Goal: Task Accomplishment & Management: Complete application form

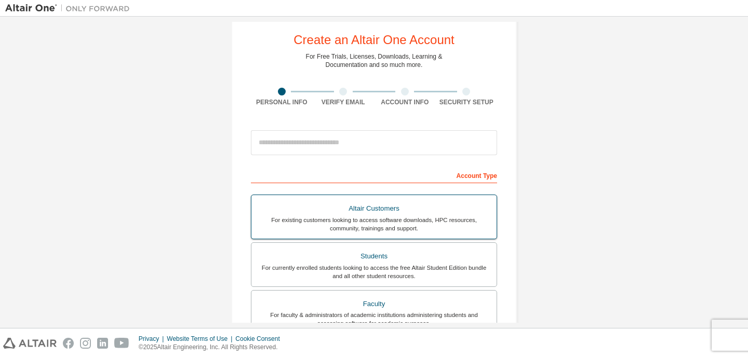
scroll to position [33, 0]
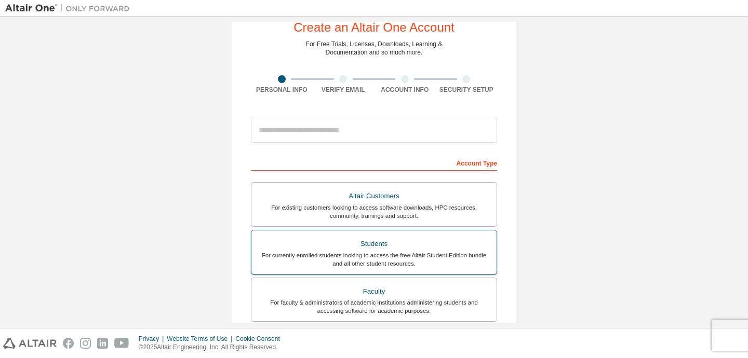
click at [420, 248] on div "Students" at bounding box center [374, 244] width 233 height 15
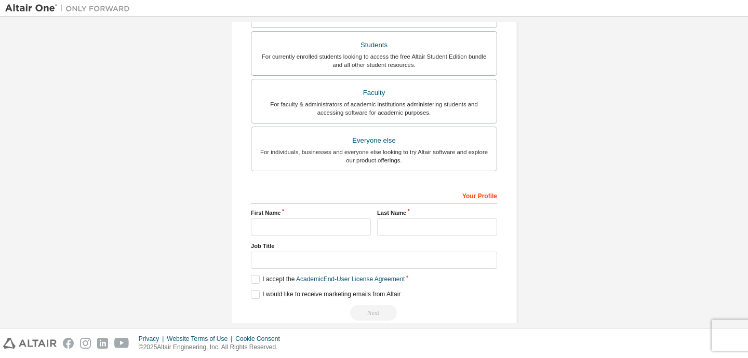
scroll to position [276, 0]
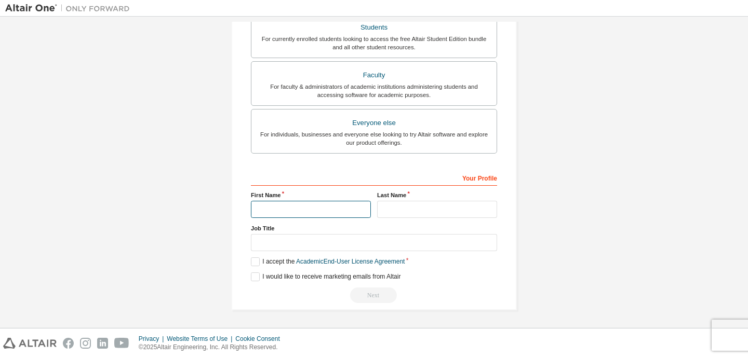
click at [306, 213] on input "text" at bounding box center [311, 209] width 120 height 17
type input "******"
click at [404, 214] on input "text" at bounding box center [437, 209] width 120 height 17
type input "**********"
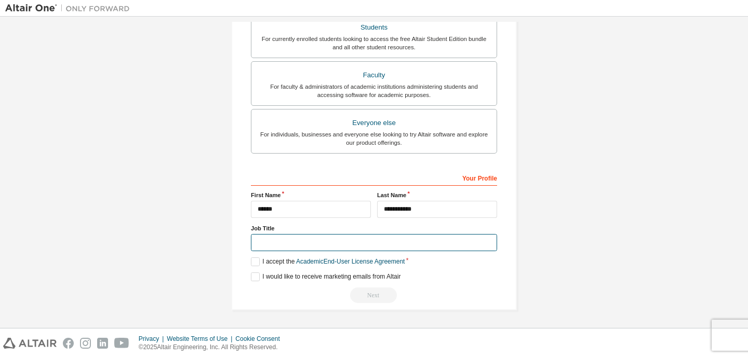
click at [397, 251] on input "text" at bounding box center [374, 242] width 246 height 17
type input "*******"
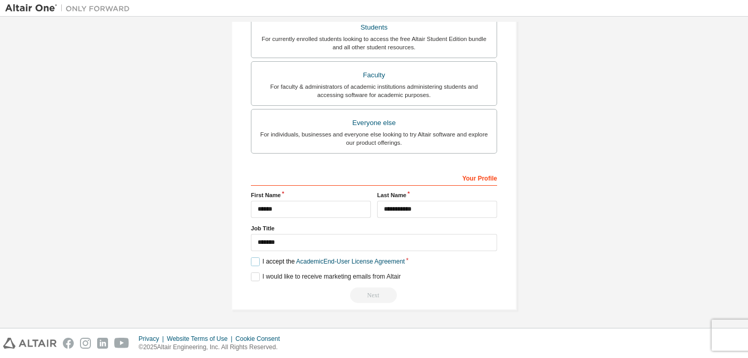
click at [254, 261] on label "I accept the Academic End-User License Agreement" at bounding box center [328, 262] width 154 height 9
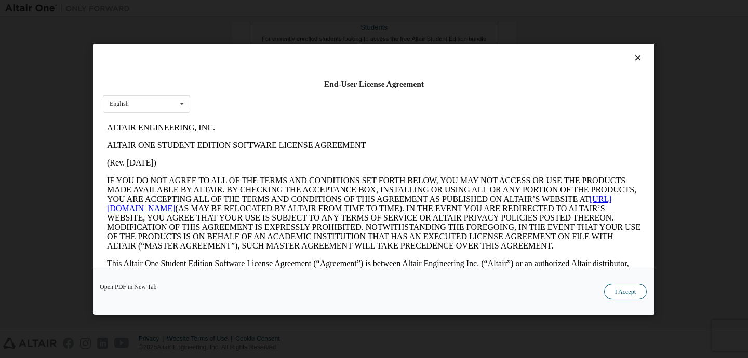
scroll to position [0, 0]
click at [618, 293] on button "I Accept" at bounding box center [625, 292] width 43 height 16
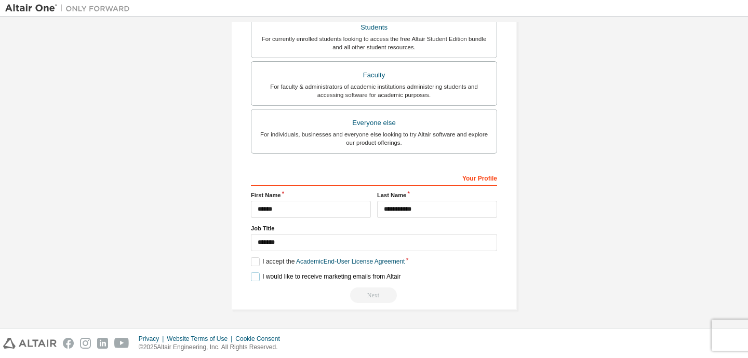
click at [254, 275] on label "I would like to receive marketing emails from Altair" at bounding box center [326, 277] width 150 height 9
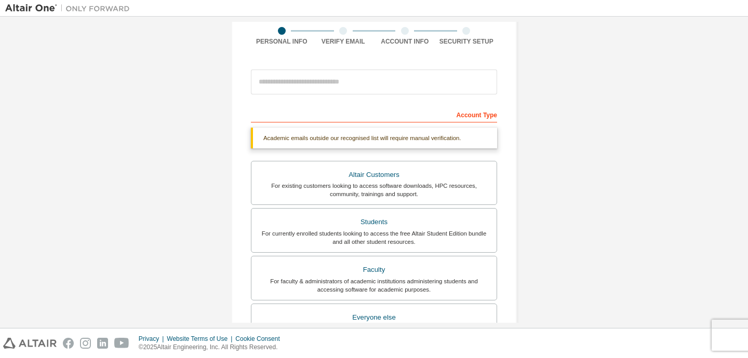
scroll to position [31, 0]
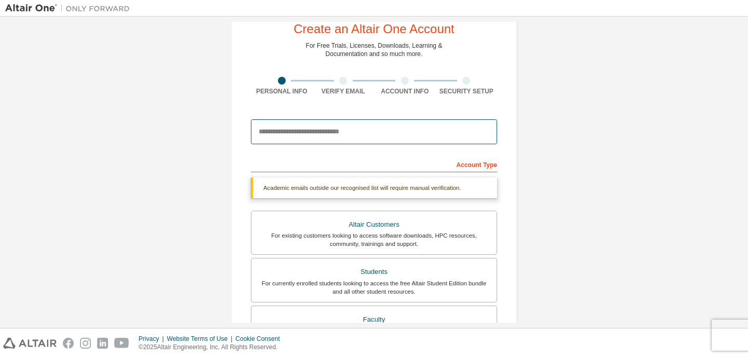
click at [326, 133] on input "email" at bounding box center [374, 131] width 246 height 25
type input "**********"
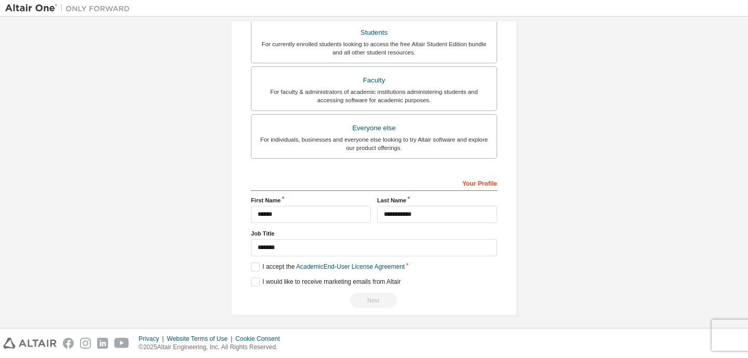
scroll to position [276, 0]
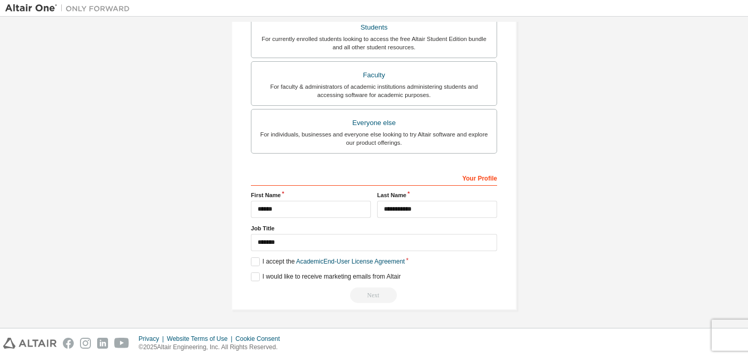
click at [456, 287] on div "**********" at bounding box center [374, 236] width 246 height 135
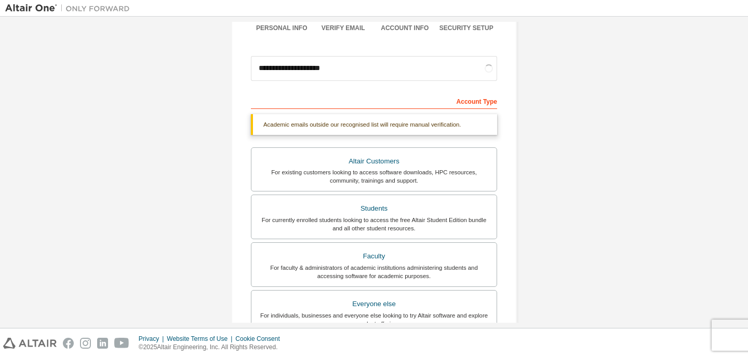
scroll to position [91, 0]
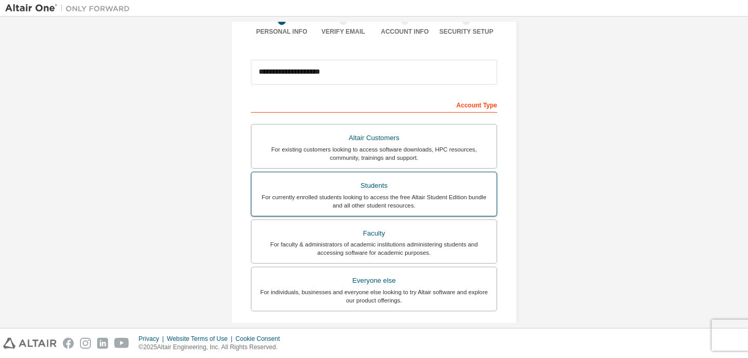
click at [398, 201] on div "For currently enrolled students looking to access the free Altair Student Editi…" at bounding box center [374, 201] width 233 height 17
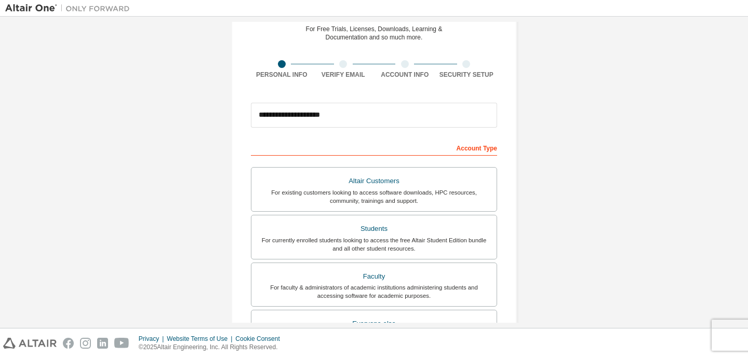
scroll to position [249, 0]
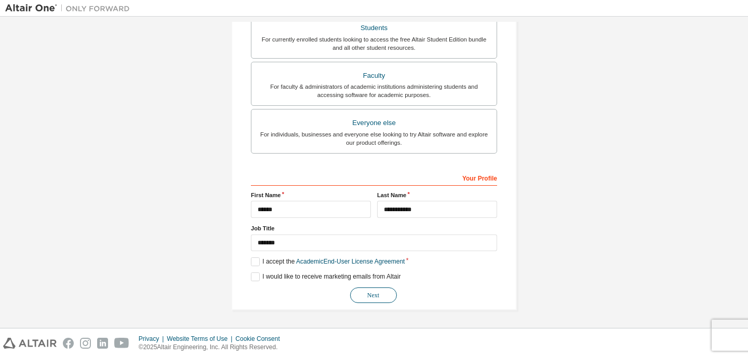
click at [370, 292] on button "Next" at bounding box center [373, 296] width 47 height 16
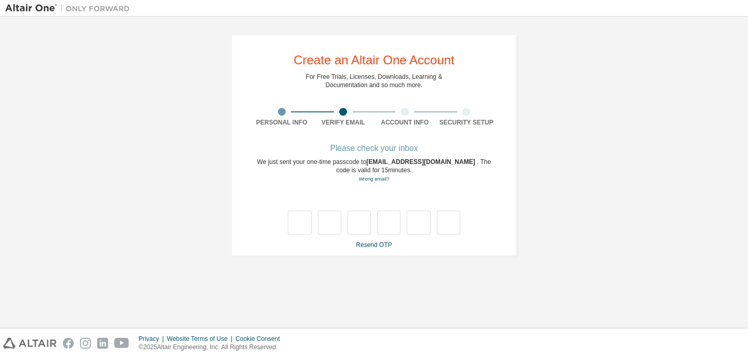
scroll to position [0, 0]
type input "*"
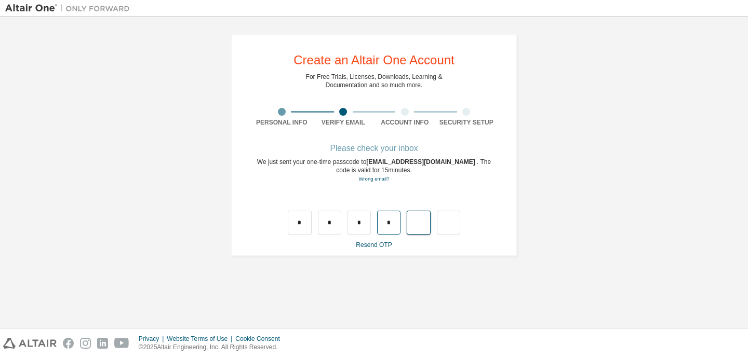
type input "*"
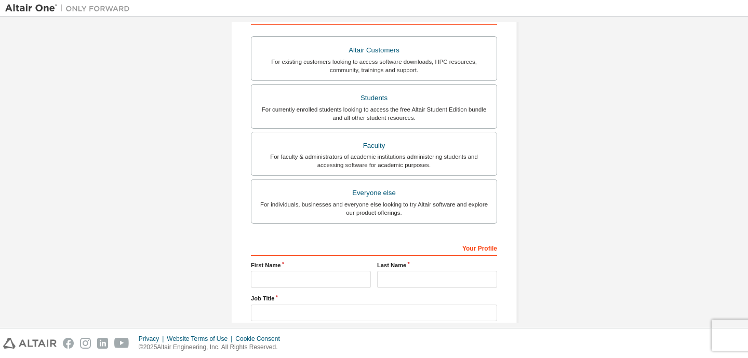
scroll to position [249, 0]
